Goal: Transaction & Acquisition: Purchase product/service

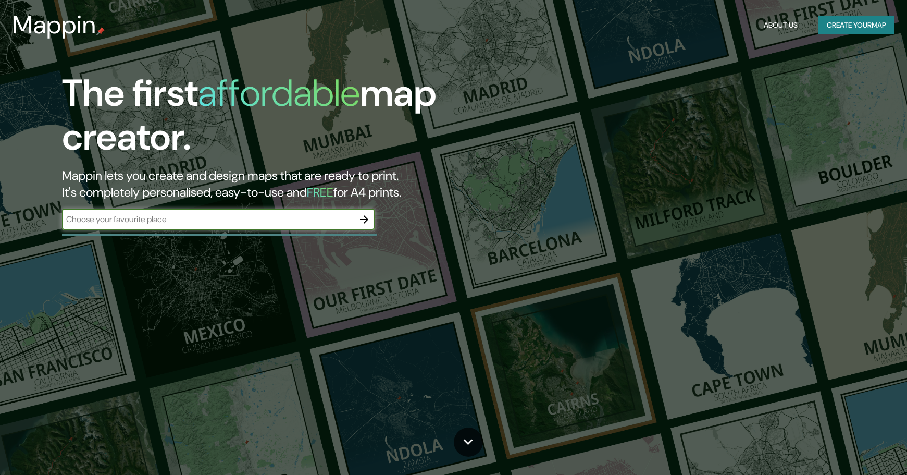
click at [847, 23] on button "Create your map" at bounding box center [857, 25] width 76 height 19
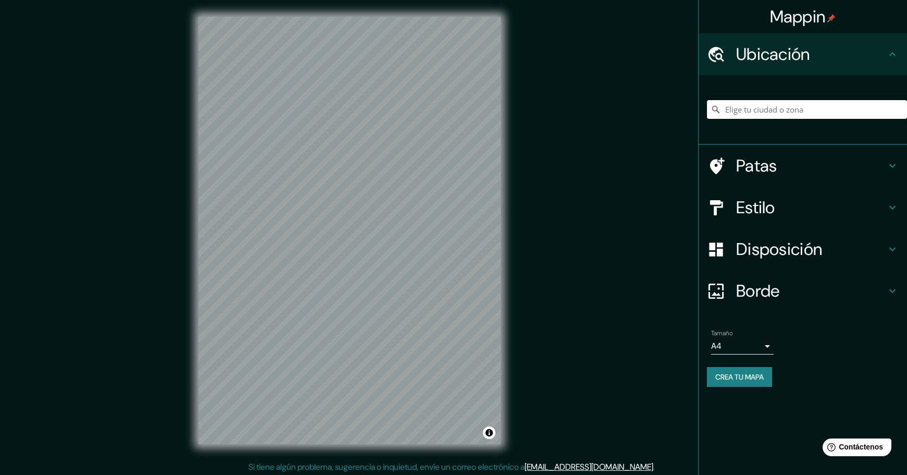
click at [777, 115] on input "Elige tu ciudad o zona" at bounding box center [807, 109] width 200 height 19
click at [778, 114] on input "Elige tu ciudad o zona" at bounding box center [807, 109] width 200 height 19
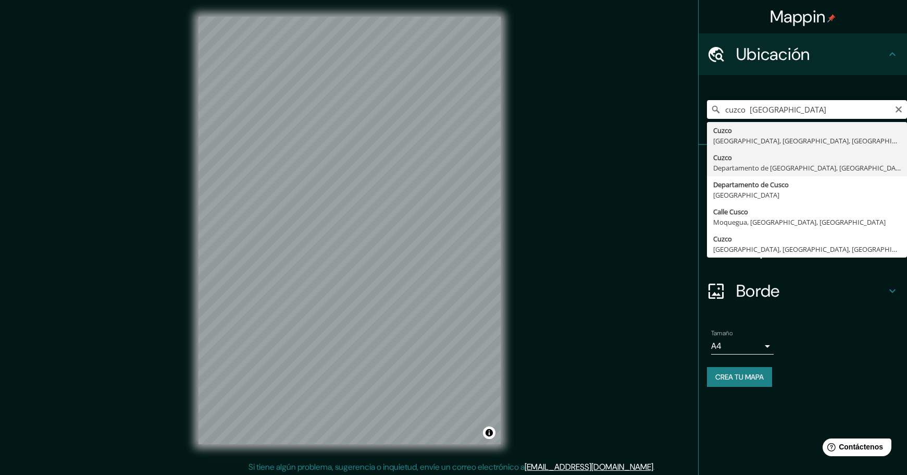
type input "Cusco, [GEOGRAPHIC_DATA], [GEOGRAPHIC_DATA]"
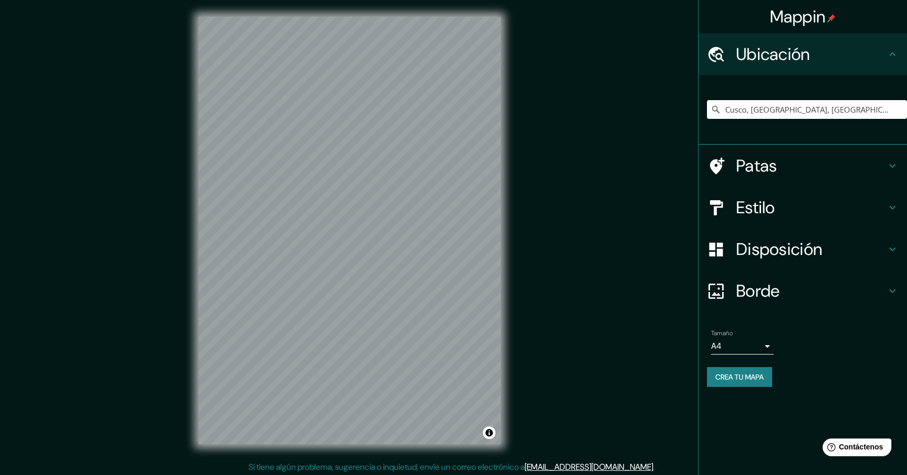
click at [752, 287] on font "Borde" at bounding box center [758, 291] width 44 height 22
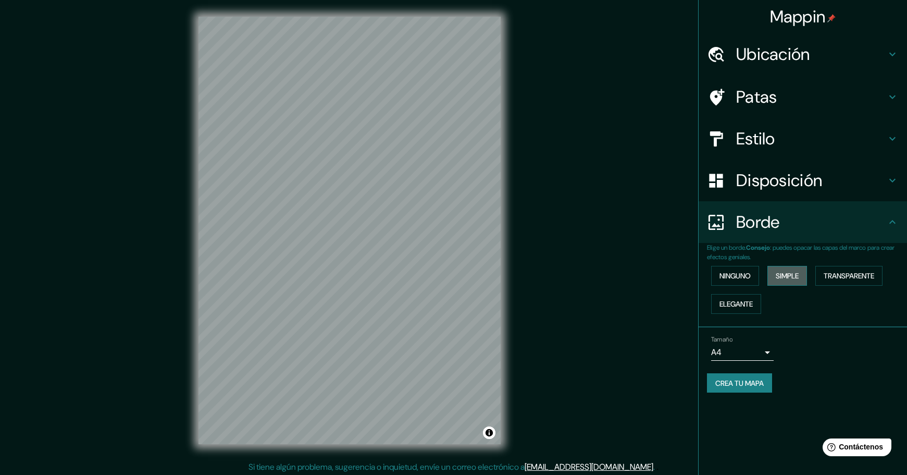
click at [794, 273] on font "Simple" at bounding box center [787, 275] width 23 height 9
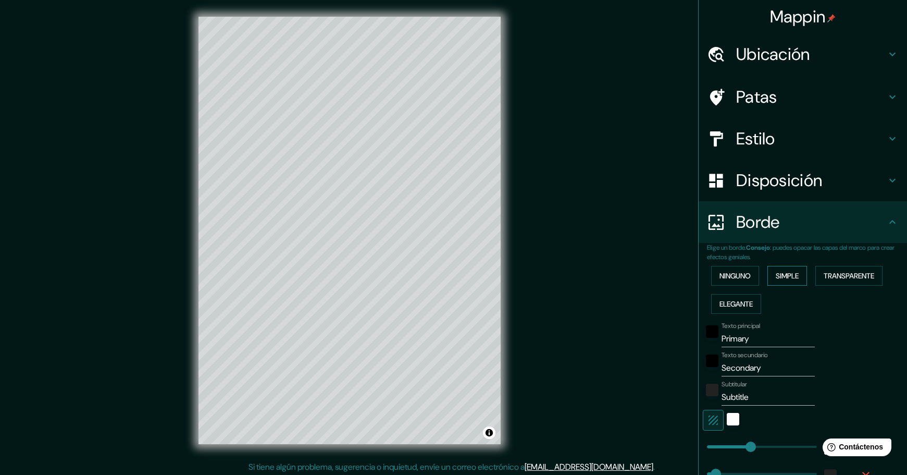
click at [793, 279] on font "Simple" at bounding box center [787, 275] width 23 height 9
type input "46"
type input "449"
drag, startPoint x: 755, startPoint y: 442, endPoint x: 792, endPoint y: 439, distance: 37.7
type input "46"
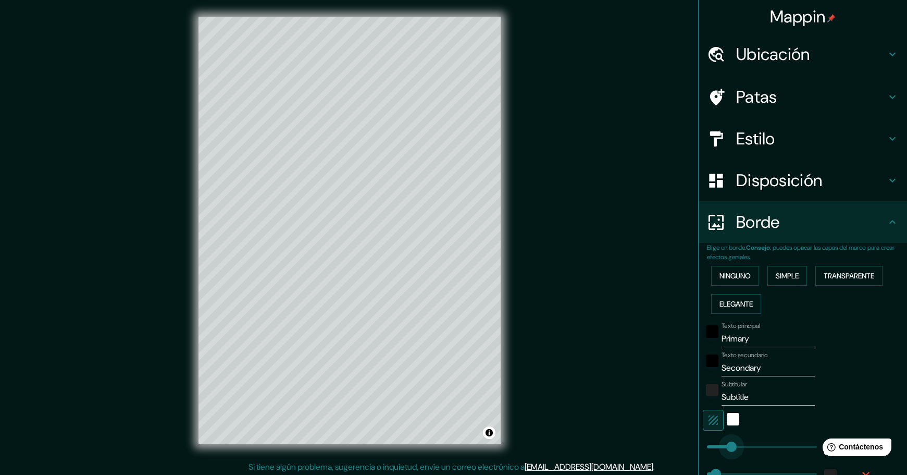
type input "127"
drag, startPoint x: 785, startPoint y: 444, endPoint x: 731, endPoint y: 445, distance: 54.2
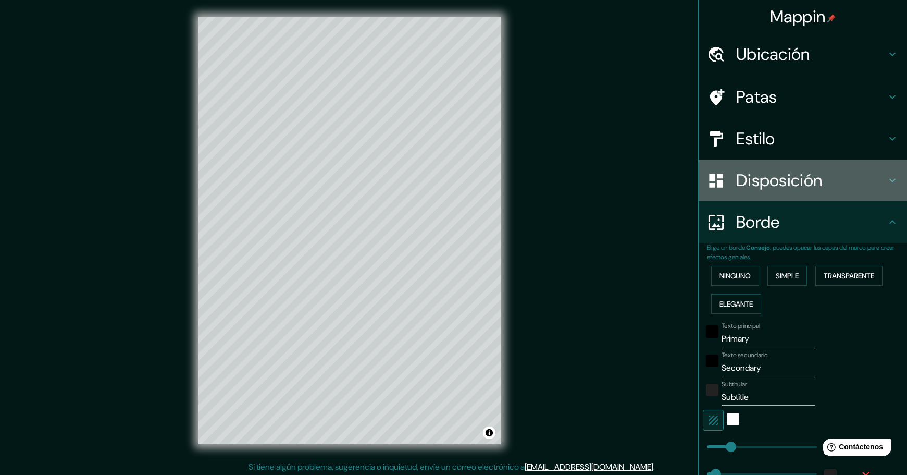
click at [756, 185] on font "Disposición" at bounding box center [779, 180] width 86 height 22
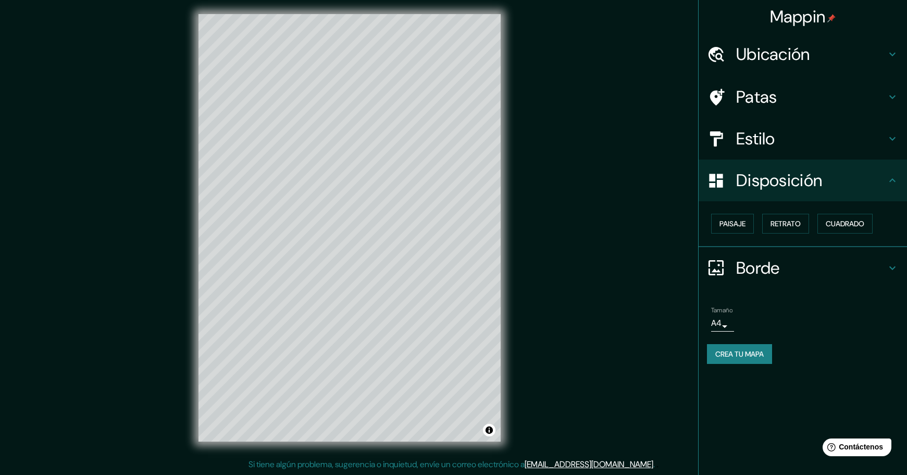
click at [754, 142] on font "Estilo" at bounding box center [755, 139] width 39 height 22
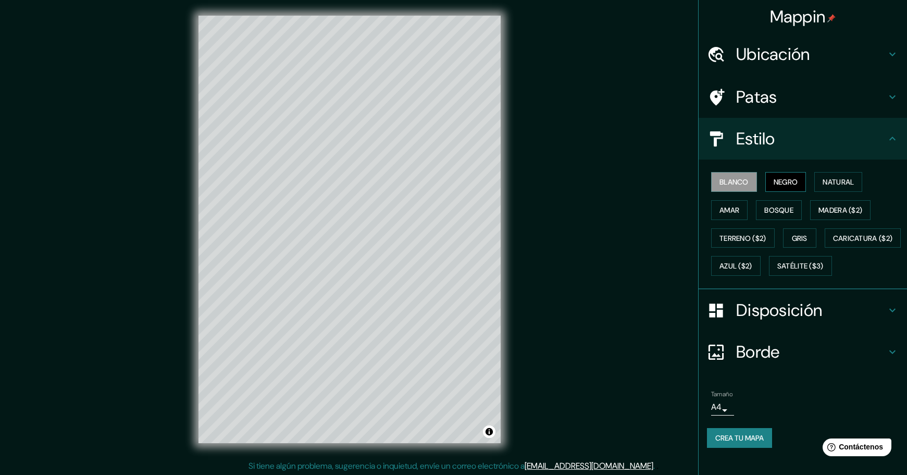
scroll to position [2, 0]
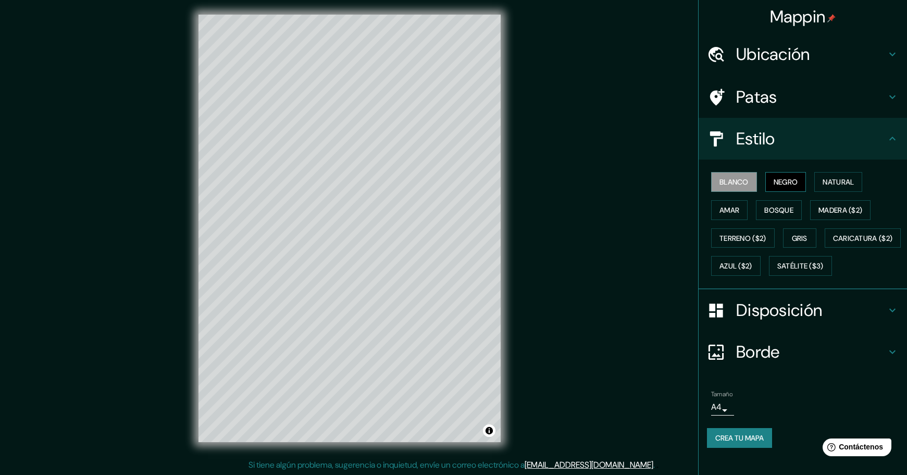
click at [783, 172] on button "Negro" at bounding box center [786, 182] width 41 height 20
click at [841, 176] on font "Natural" at bounding box center [838, 182] width 31 height 14
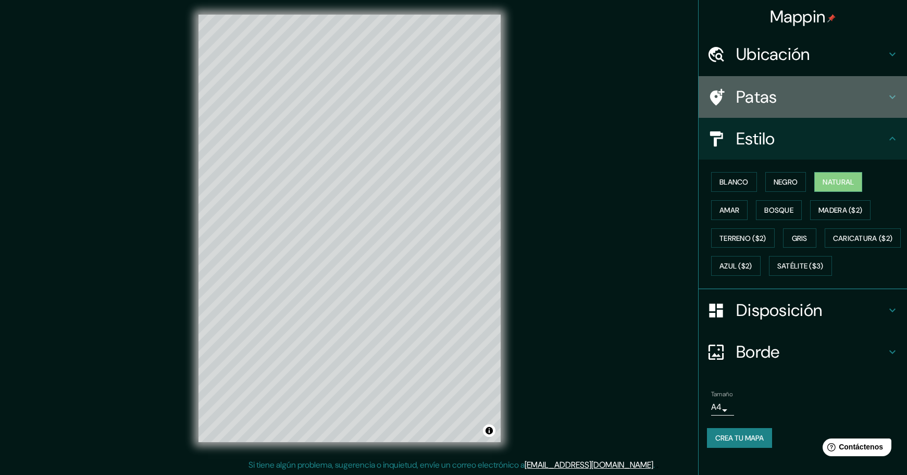
scroll to position [0, 0]
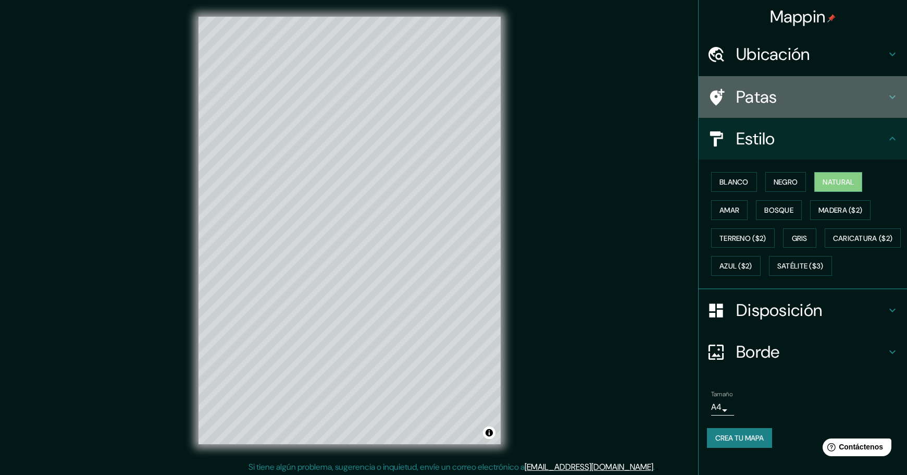
click at [774, 102] on font "Patas" at bounding box center [756, 97] width 41 height 22
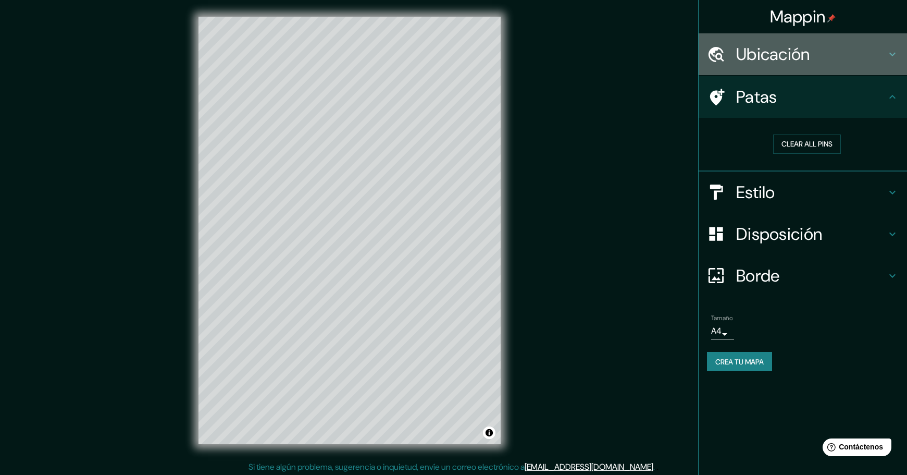
click at [767, 57] on font "Ubicación" at bounding box center [773, 54] width 74 height 22
type input "46"
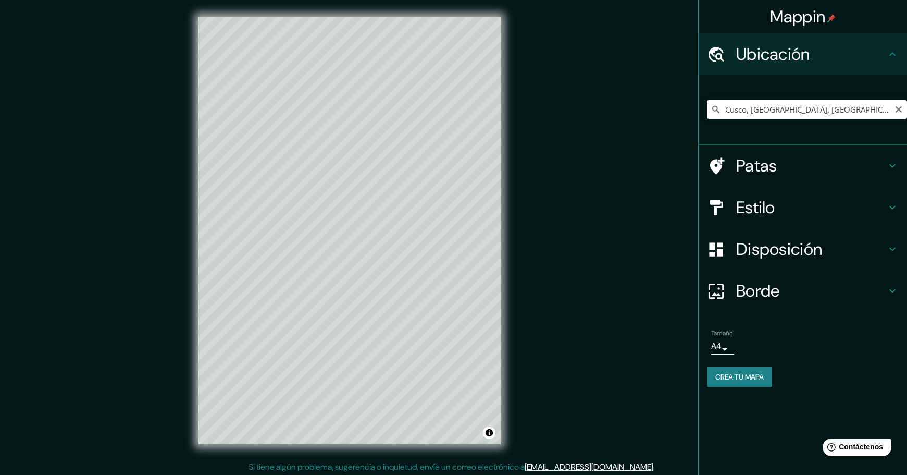
scroll to position [1, 0]
click at [873, 107] on input "Cusco, [GEOGRAPHIC_DATA], [GEOGRAPHIC_DATA]" at bounding box center [807, 109] width 200 height 19
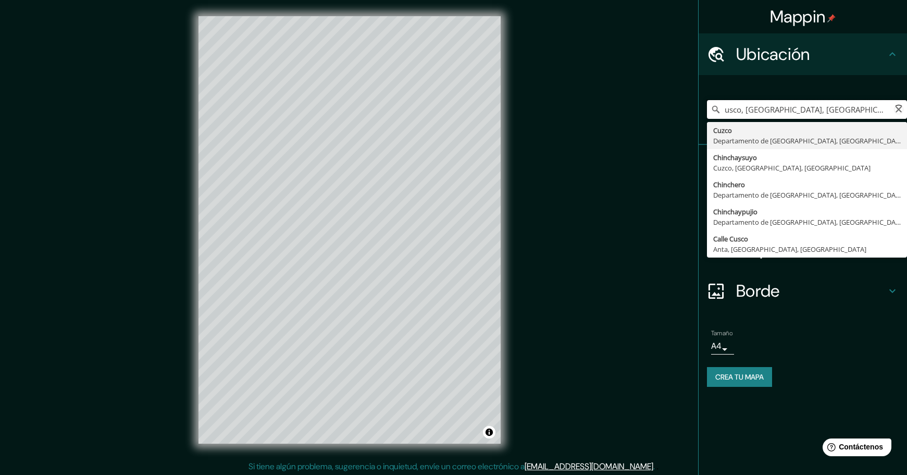
scroll to position [0, 10]
type input "Cusco, [GEOGRAPHIC_DATA], [GEOGRAPHIC_DATA]"
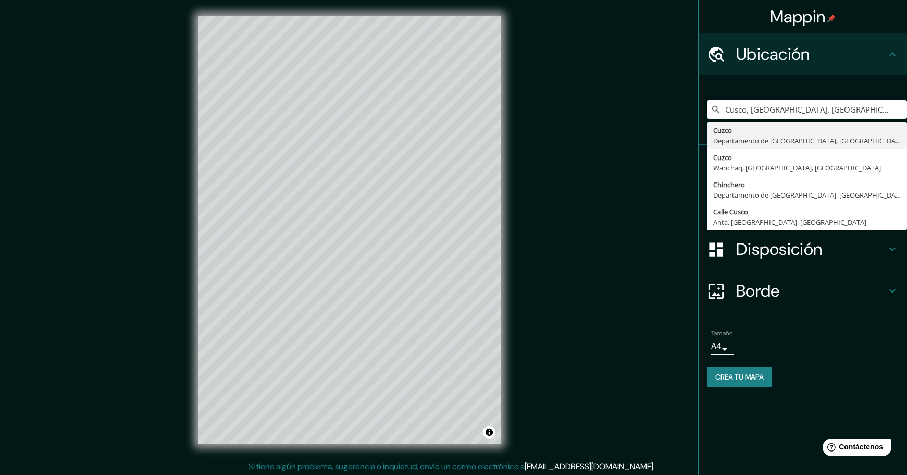
scroll to position [0, 0]
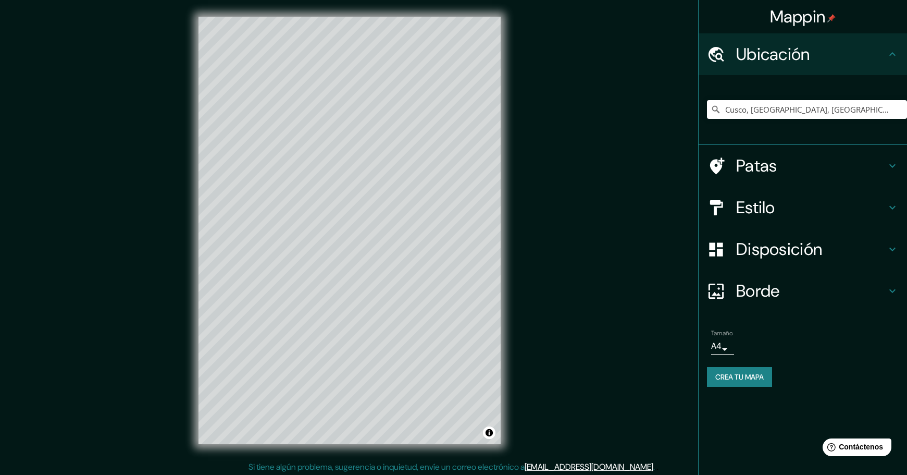
click at [592, 205] on div "Mappin Ubicación Cusco, [GEOGRAPHIC_DATA], [GEOGRAPHIC_DATA] [GEOGRAPHIC_DATA] …" at bounding box center [453, 238] width 907 height 477
click at [758, 377] on font "Crea tu mapa" at bounding box center [740, 376] width 48 height 9
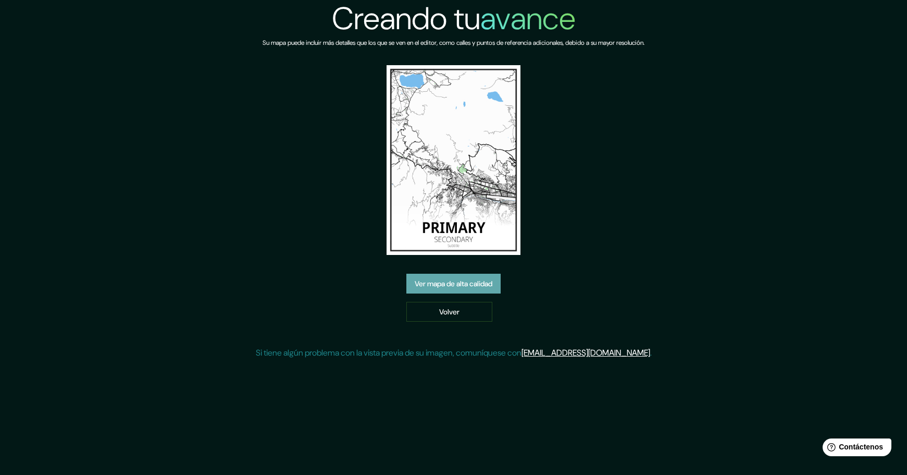
click at [458, 288] on font "Ver mapa de alta calidad" at bounding box center [454, 283] width 78 height 9
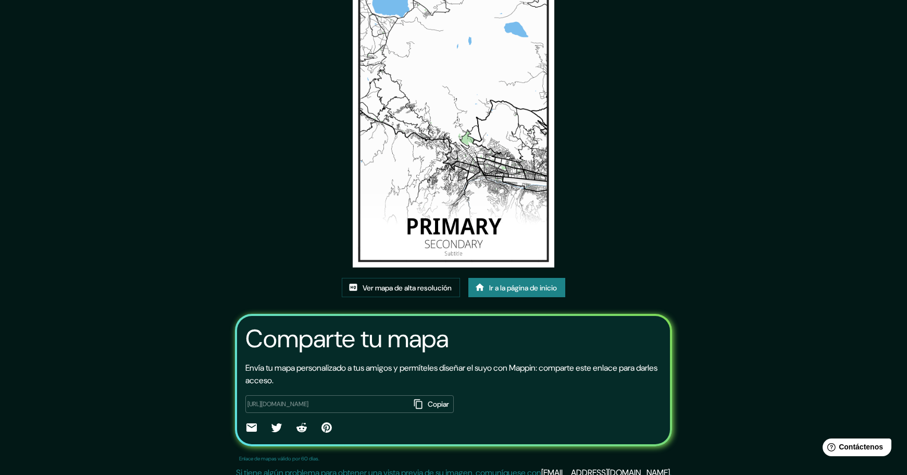
scroll to position [72, 0]
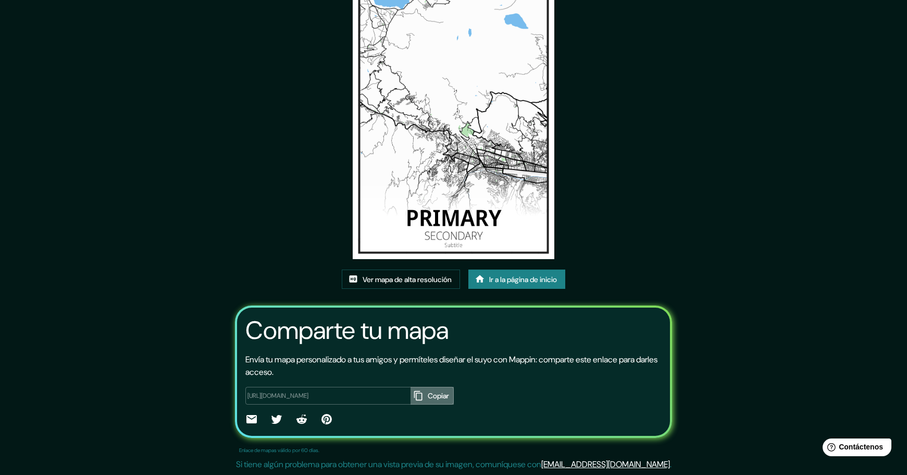
click at [428, 395] on font "Copiar" at bounding box center [438, 395] width 21 height 9
click at [426, 282] on font "Ver mapa de alta resolución" at bounding box center [407, 279] width 89 height 9
